Goal: Task Accomplishment & Management: Use online tool/utility

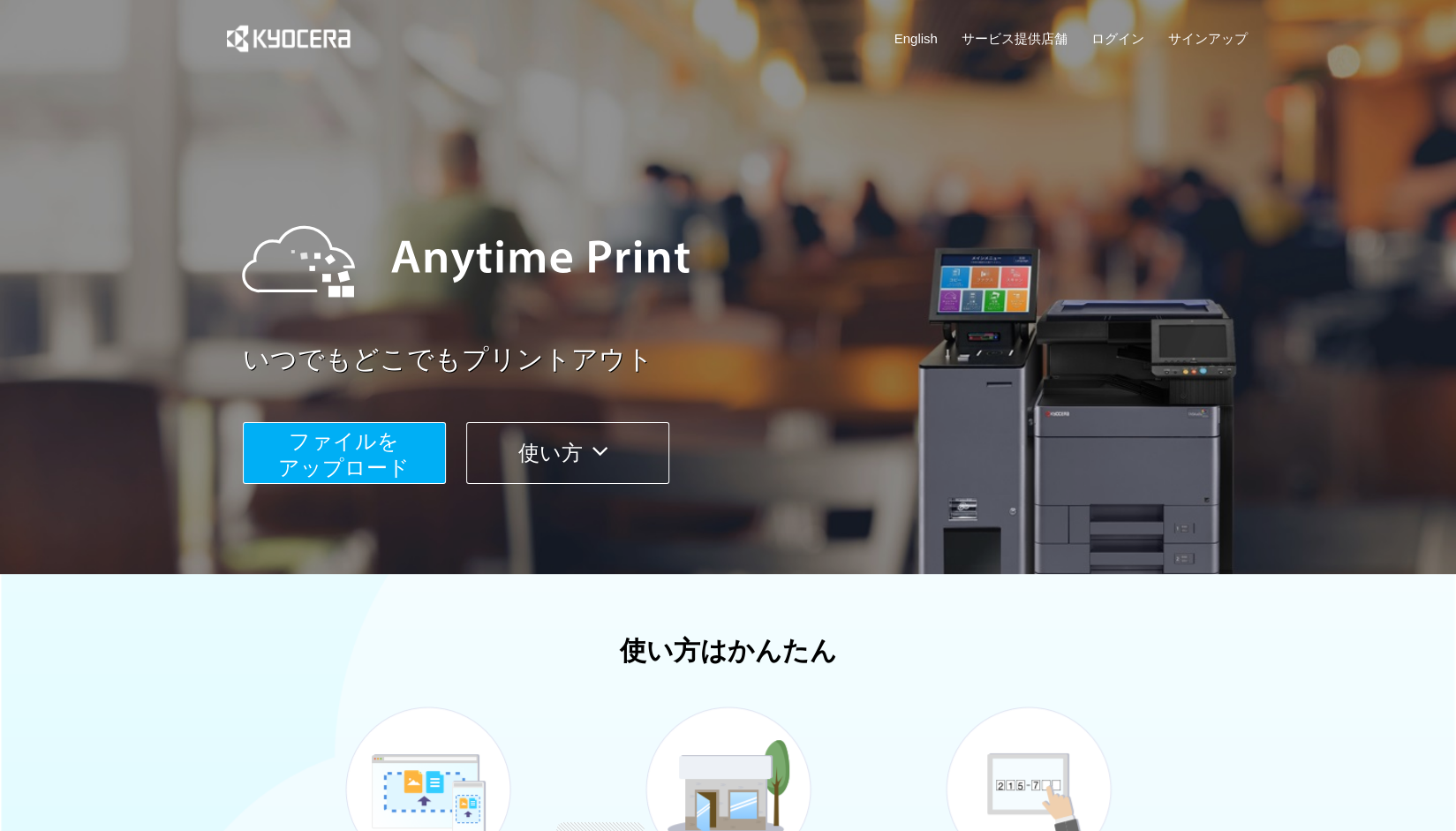
click at [368, 430] on span "ファイルを ​​アップロード" at bounding box center [343, 454] width 132 height 50
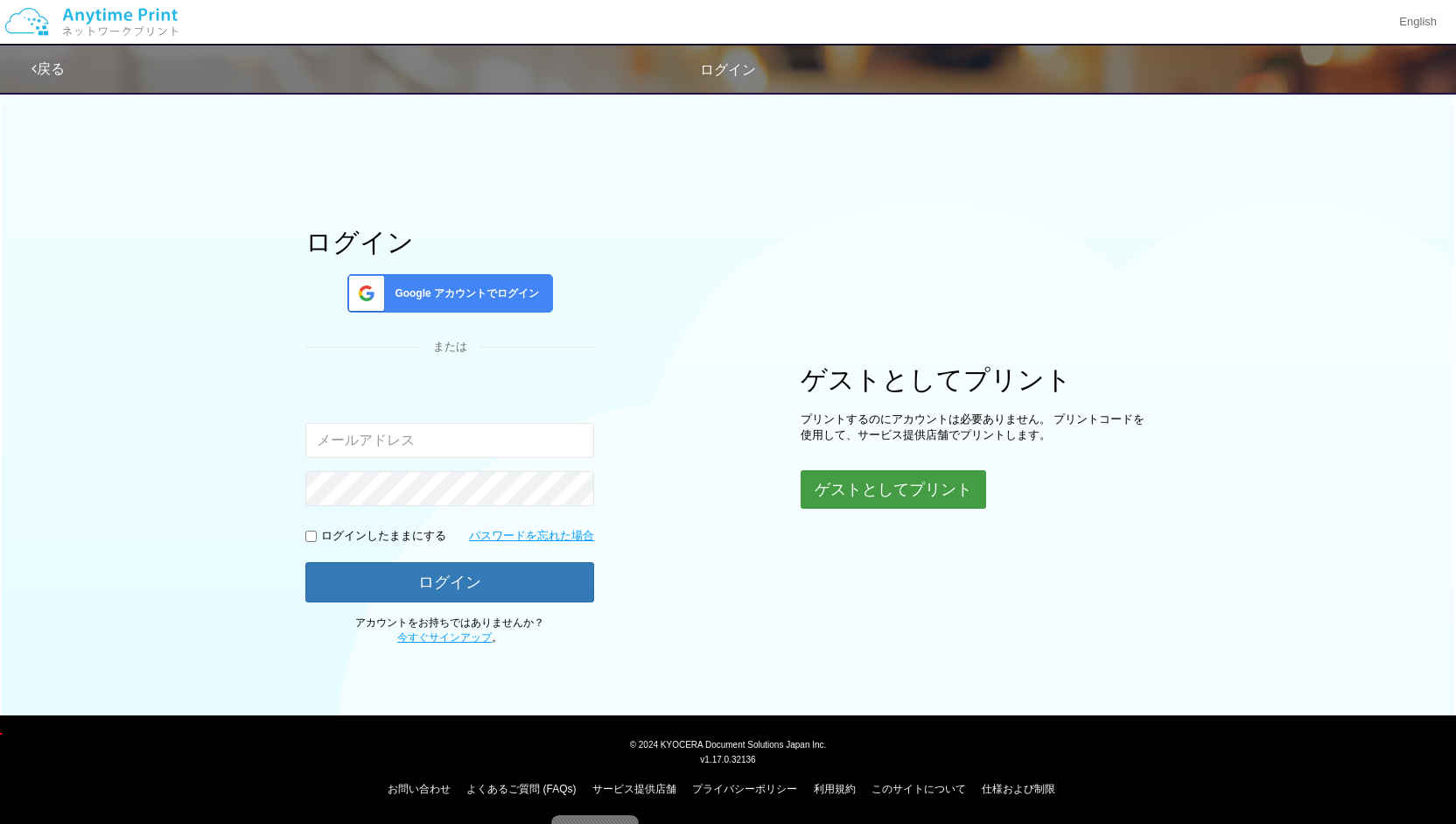
click at [906, 490] on button "ゲストとしてプリント" at bounding box center [893, 488] width 185 height 39
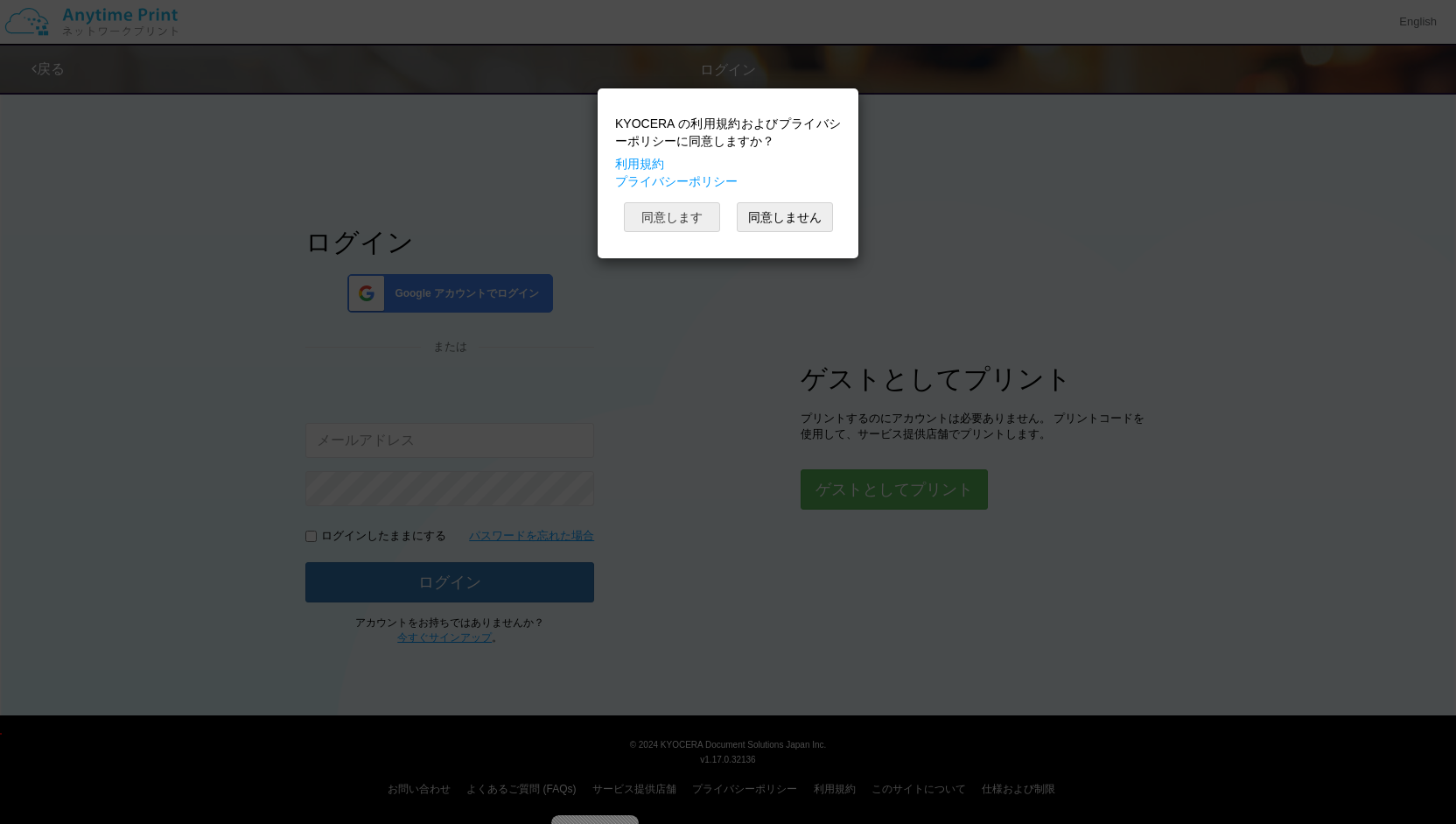
click at [698, 226] on button "同意します" at bounding box center [672, 217] width 96 height 30
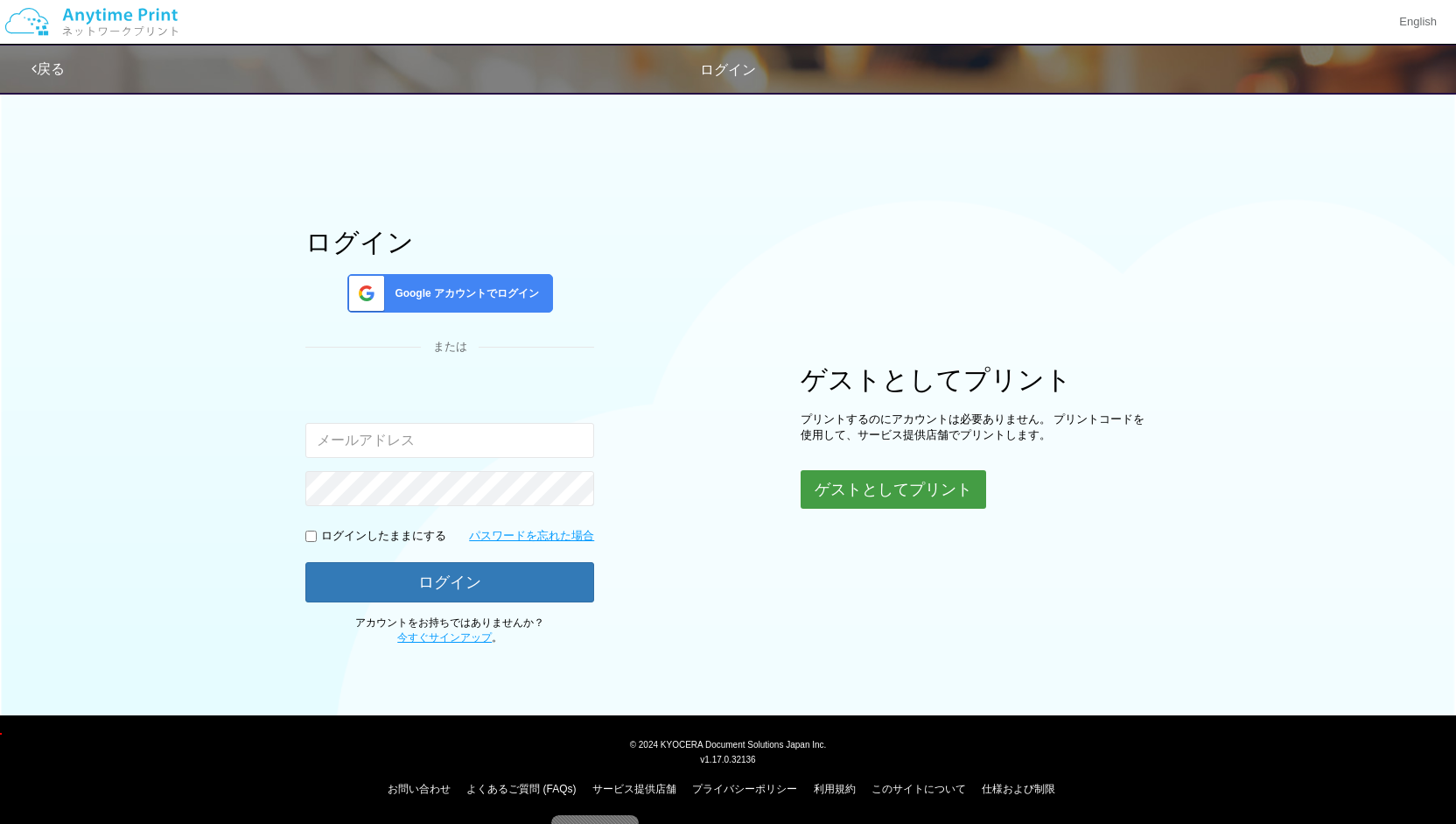
click at [869, 484] on button "ゲストとしてプリント" at bounding box center [893, 488] width 185 height 39
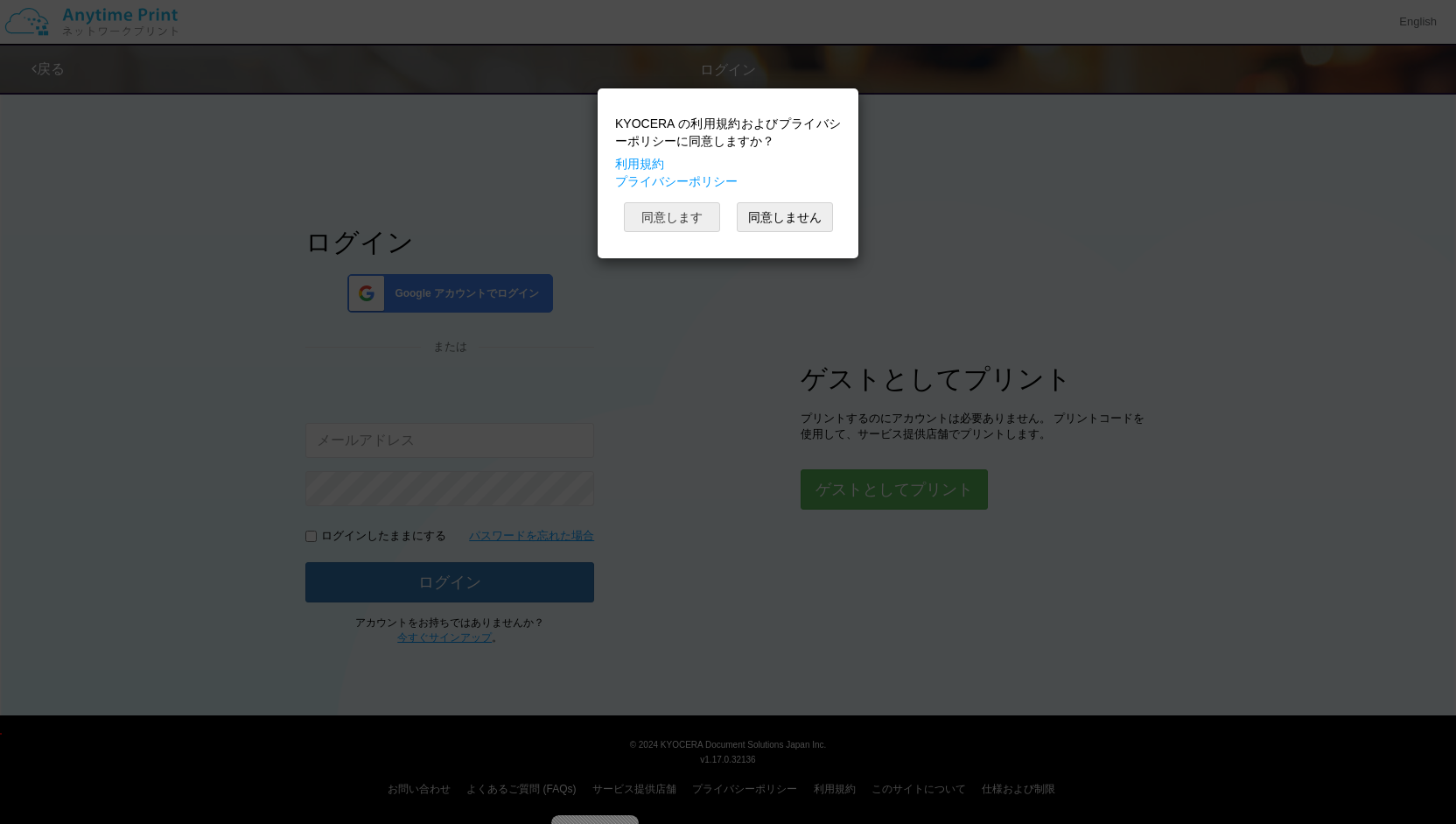
click at [694, 217] on button "同意します" at bounding box center [672, 217] width 96 height 30
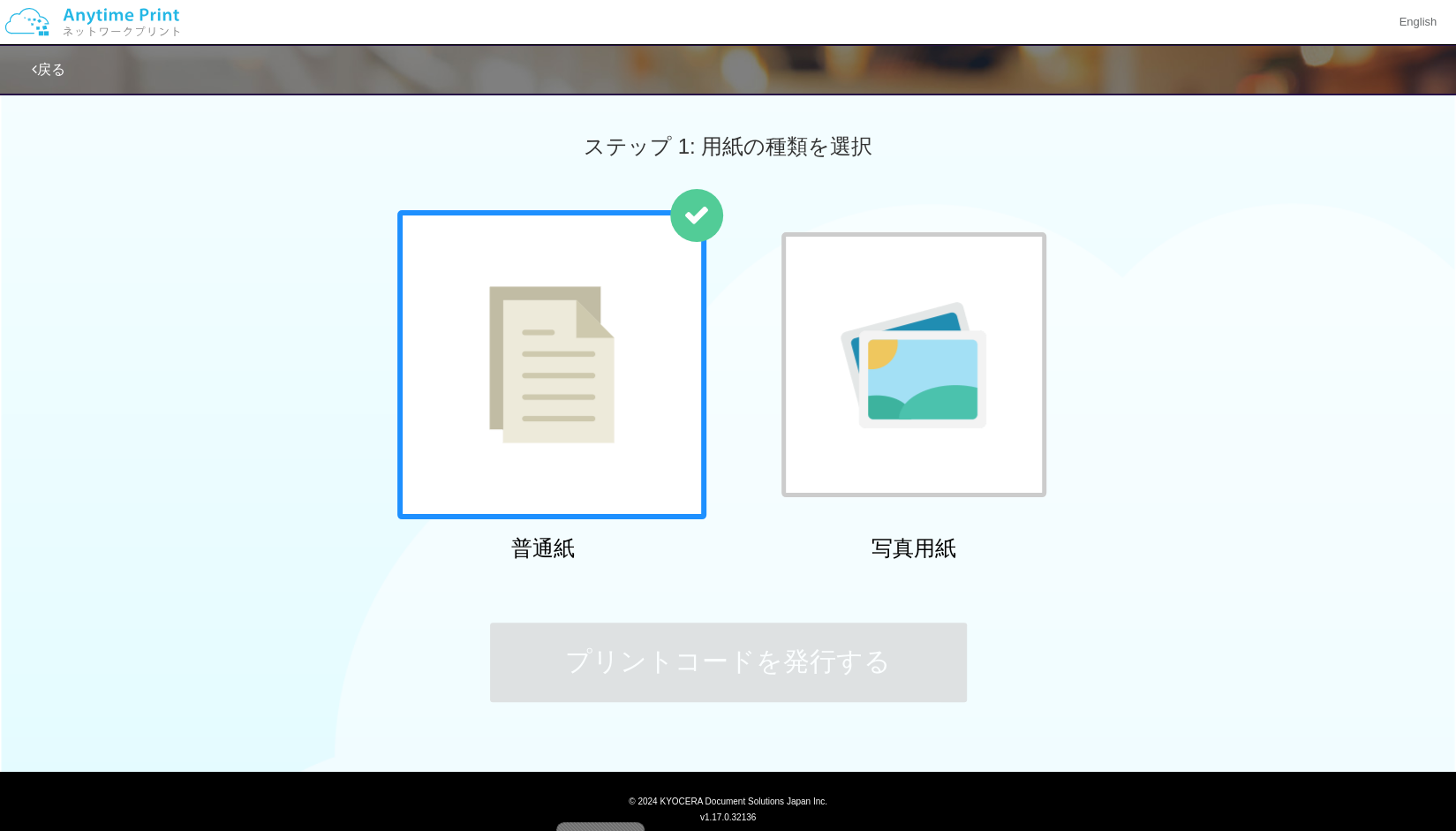
click at [571, 447] on div at bounding box center [552, 365] width 310 height 309
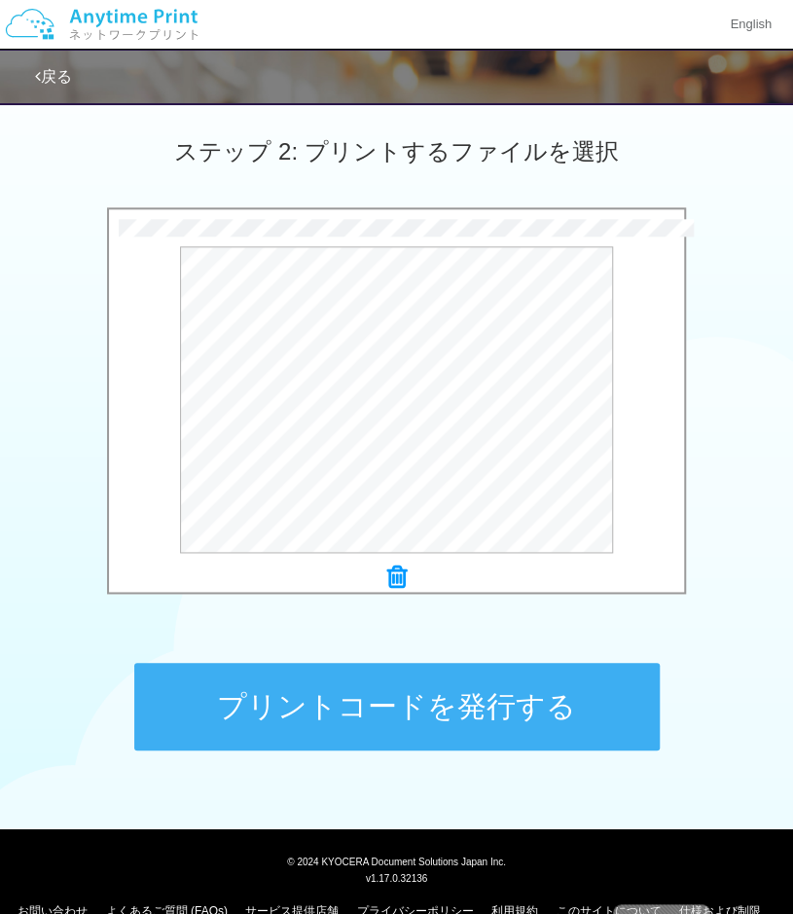
scroll to position [565, 0]
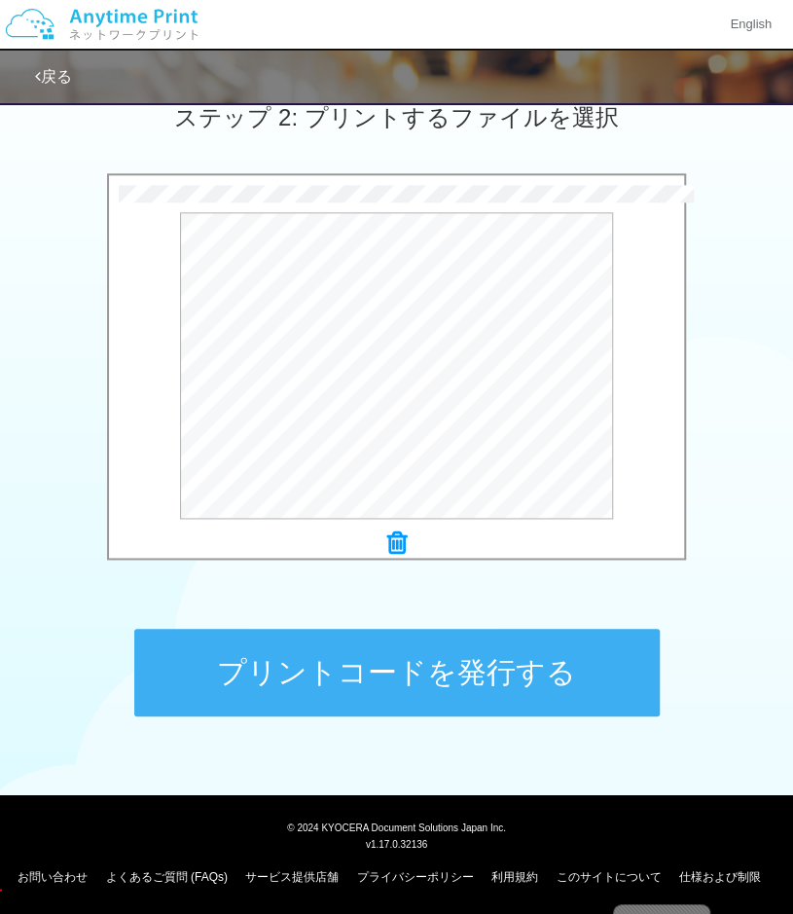
click at [332, 647] on button "プリントコードを発行する" at bounding box center [396, 673] width 525 height 88
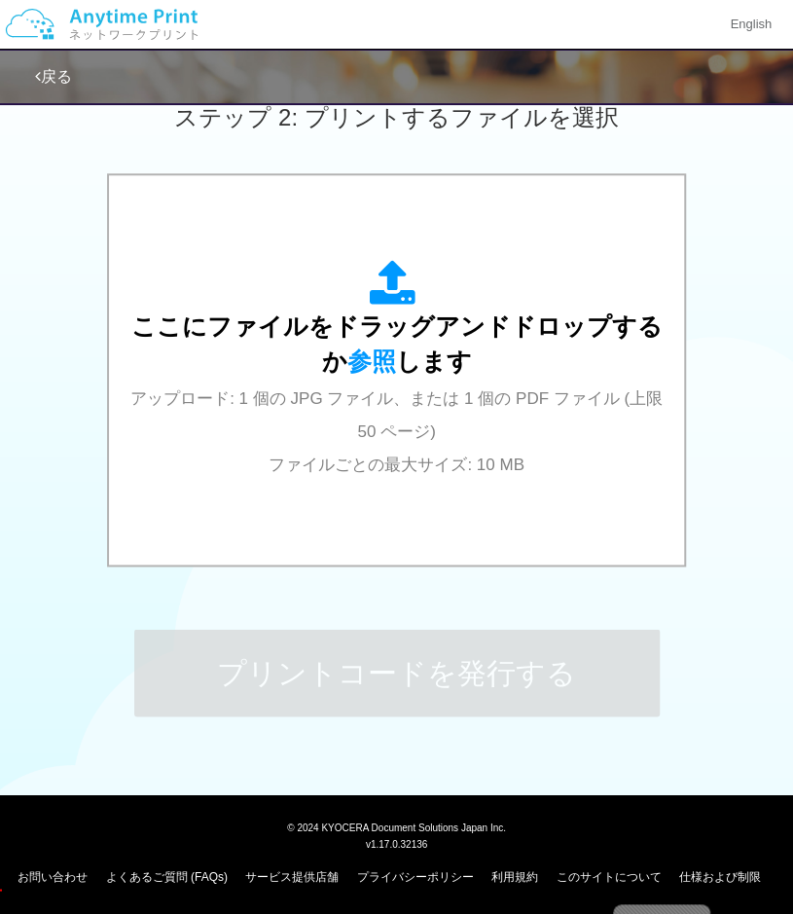
scroll to position [0, 0]
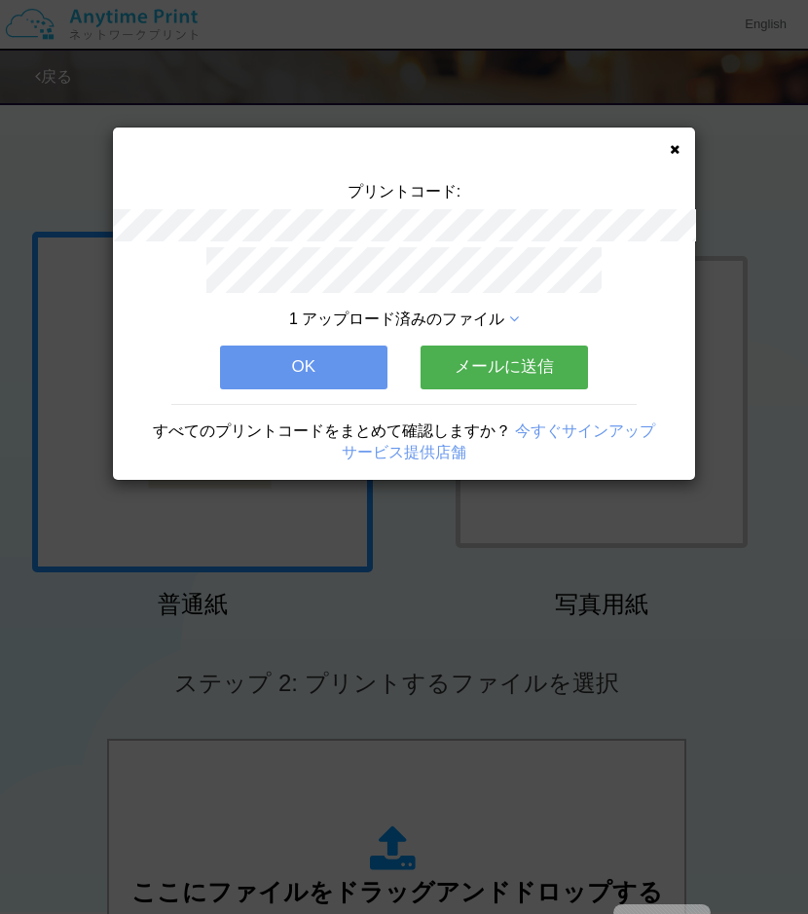
click at [346, 347] on button "OK" at bounding box center [303, 366] width 167 height 43
